Goal: Information Seeking & Learning: Learn about a topic

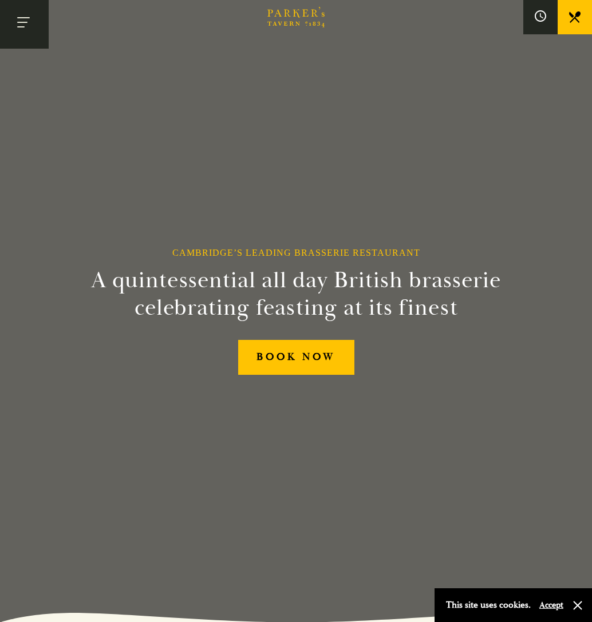
click at [13, 19] on button "Toggle navigation" at bounding box center [24, 24] width 49 height 49
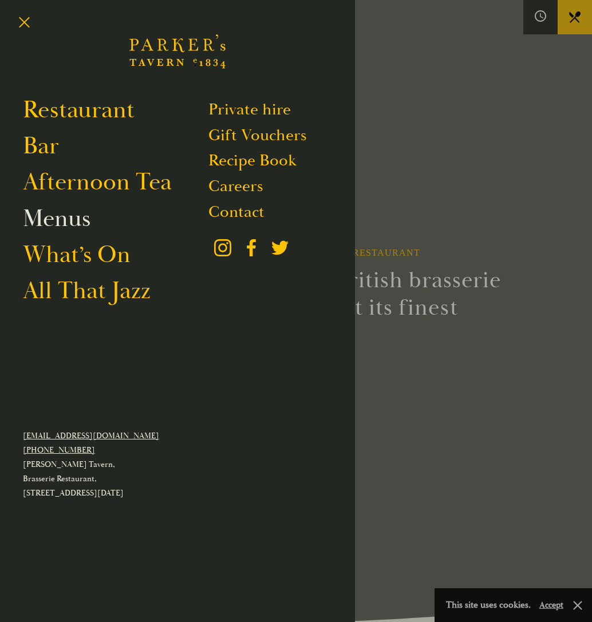
click at [72, 217] on link "Menus" at bounding box center [57, 219] width 68 height 30
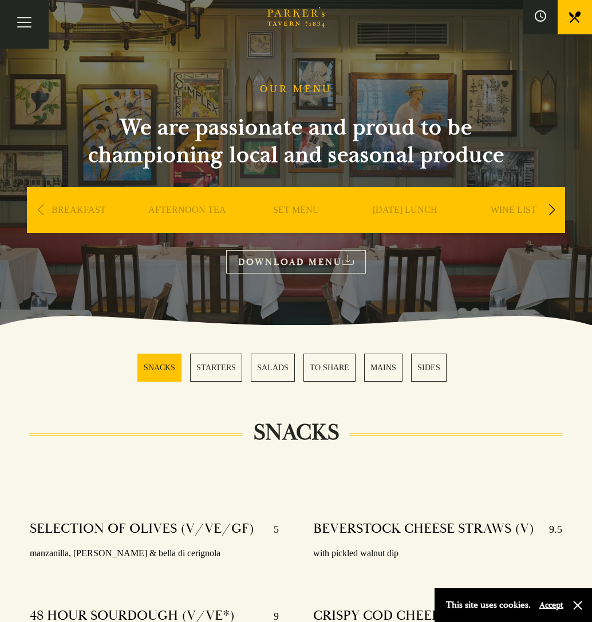
scroll to position [19, 0]
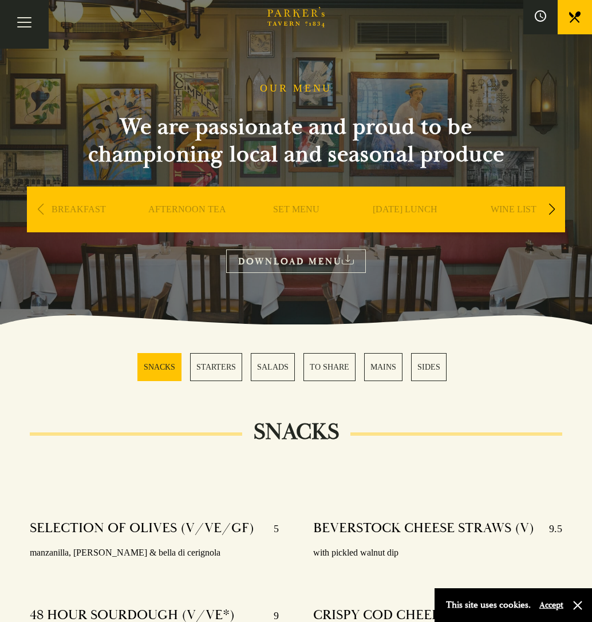
click at [371, 365] on link "MAINS" at bounding box center [383, 367] width 38 height 28
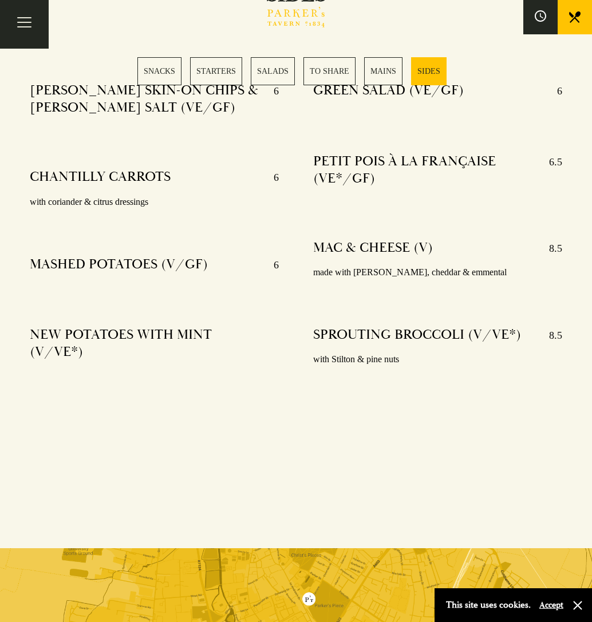
scroll to position [2970, 0]
